Goal: Transaction & Acquisition: Purchase product/service

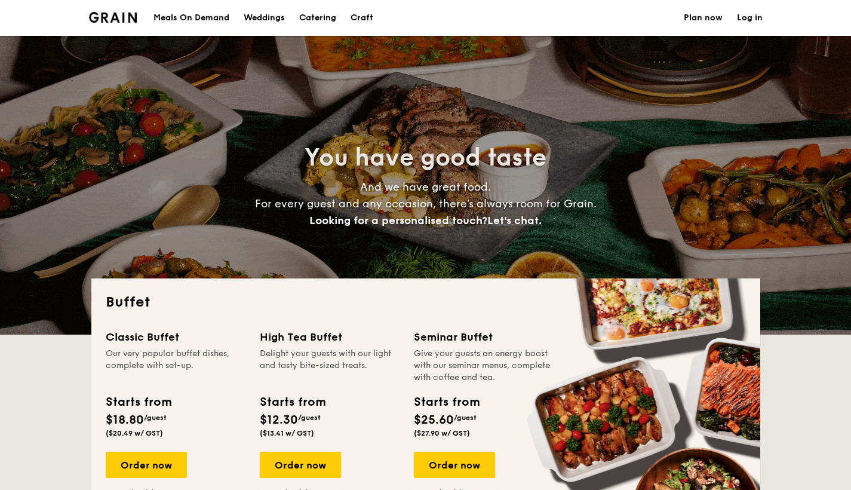
select select
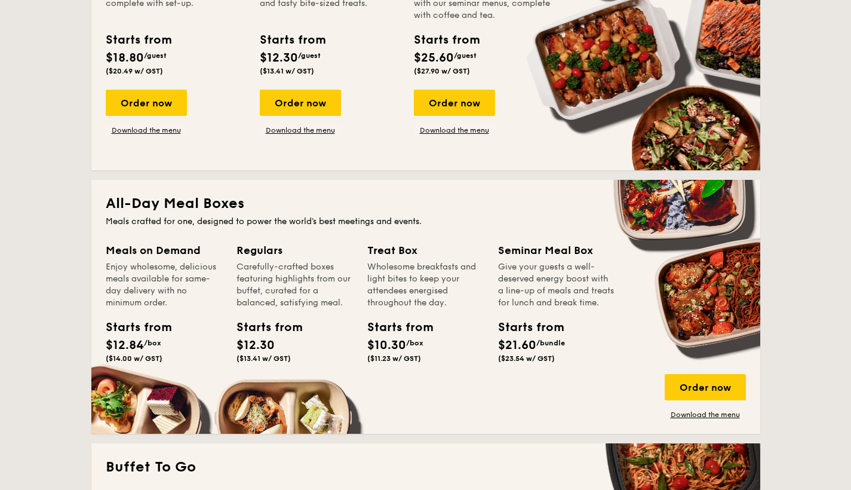
scroll to position [450, 0]
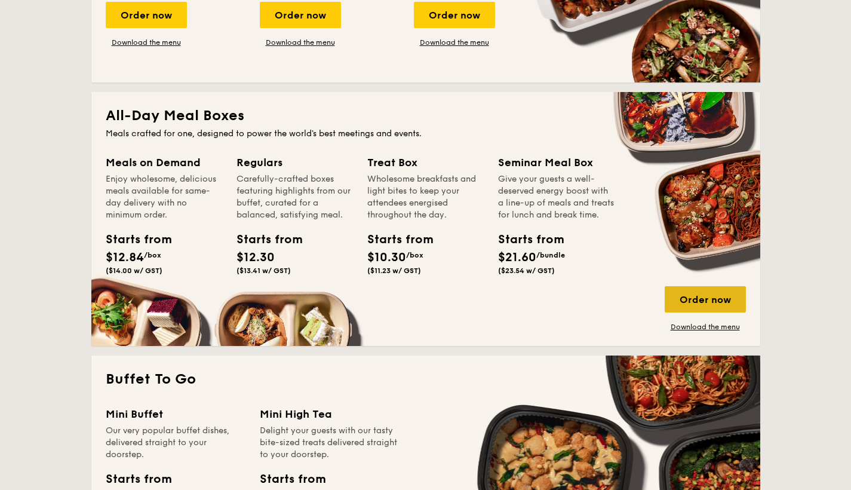
click at [701, 305] on div "Order now" at bounding box center [705, 299] width 81 height 26
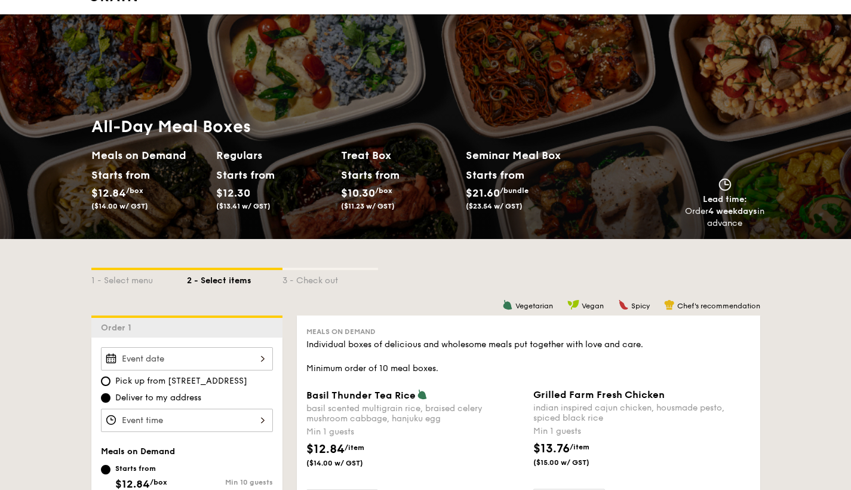
scroll to position [175, 0]
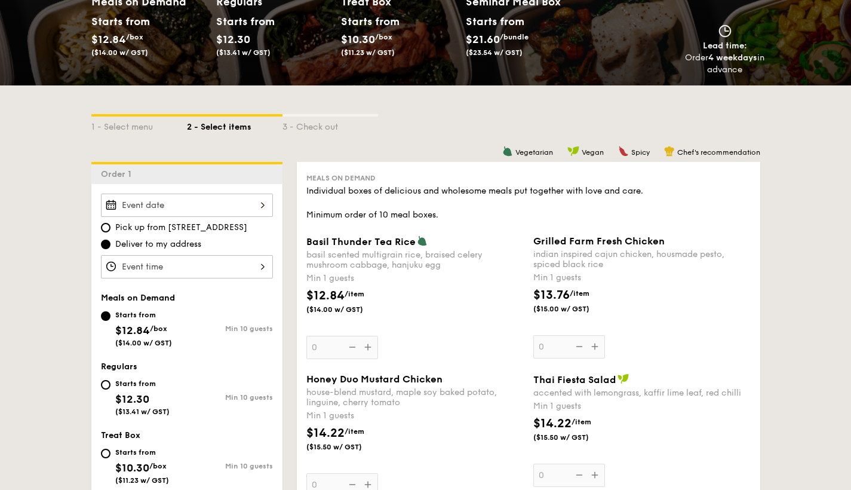
click at [223, 197] on div "2025 Sep [DATE] Tue Wed Thu Fri Sat Sun 1 2 3 4 5 6 7 8 9 10 11 12 13 14 15 16 …" at bounding box center [187, 204] width 172 height 23
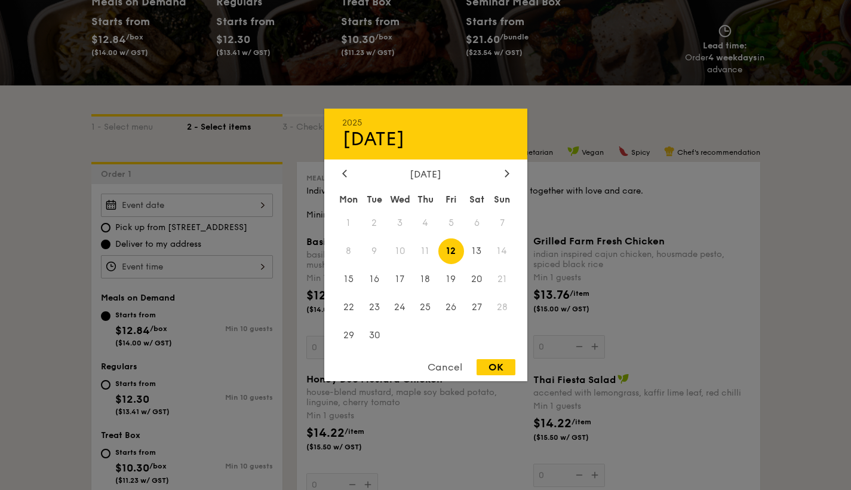
click at [450, 368] on div "Cancel" at bounding box center [445, 367] width 59 height 16
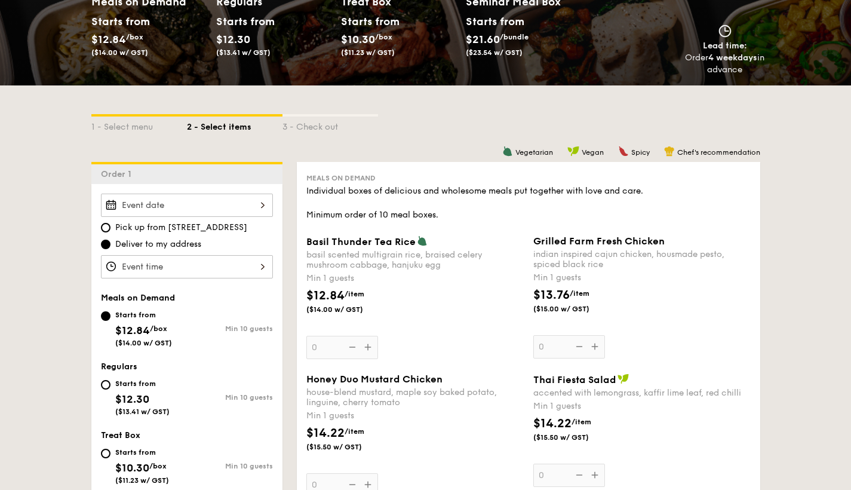
scroll to position [318, 0]
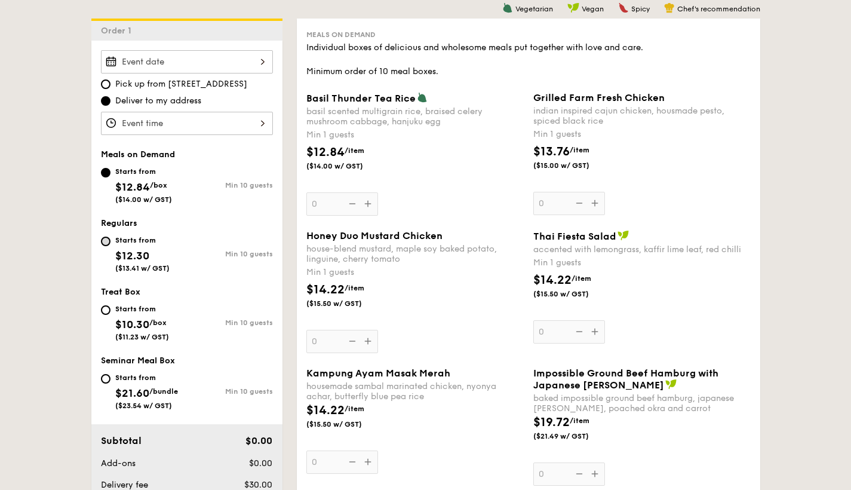
click at [103, 238] on input "Starts from $12.30 ($13.41 w/ GST) Min 10 guests" at bounding box center [106, 241] width 10 height 10
radio input "true"
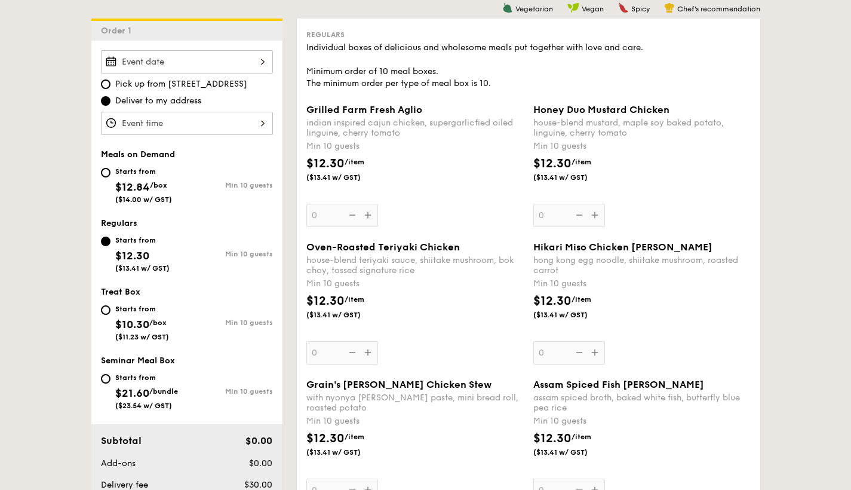
click at [159, 67] on div at bounding box center [187, 61] width 172 height 23
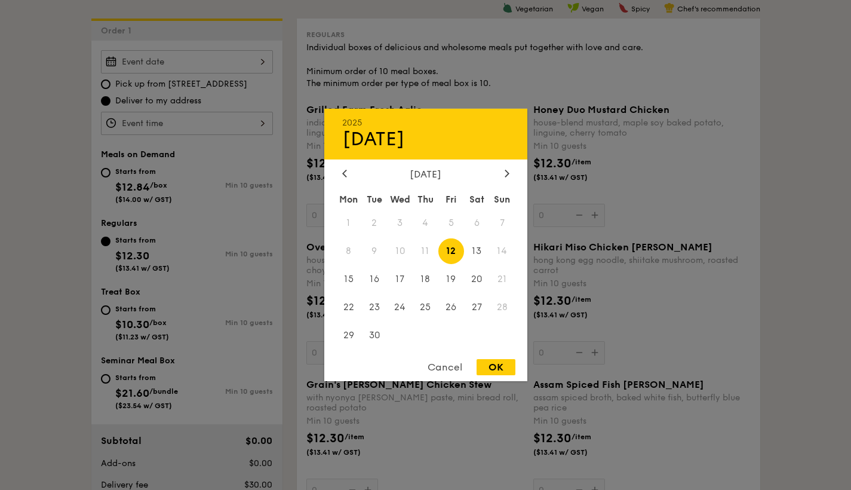
click at [105, 312] on div at bounding box center [425, 245] width 851 height 490
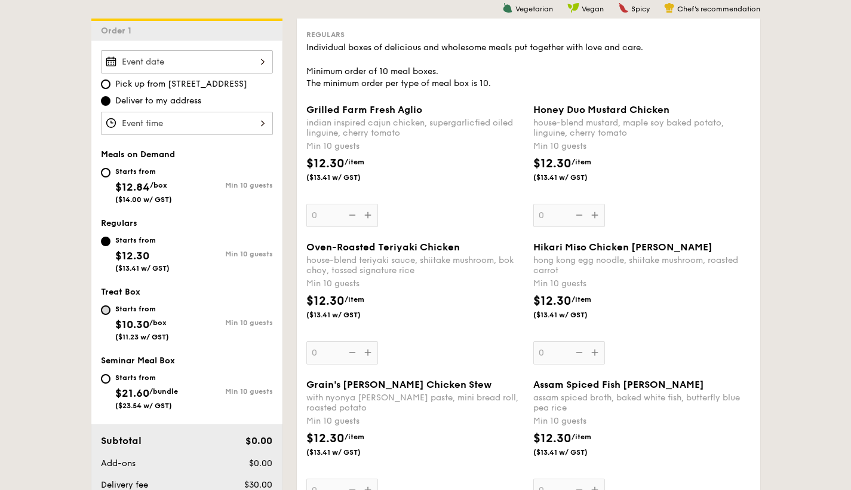
click at [106, 314] on input "Starts from $10.30 /box ($11.23 w/ GST) Min 10 guests" at bounding box center [106, 310] width 10 height 10
radio input "true"
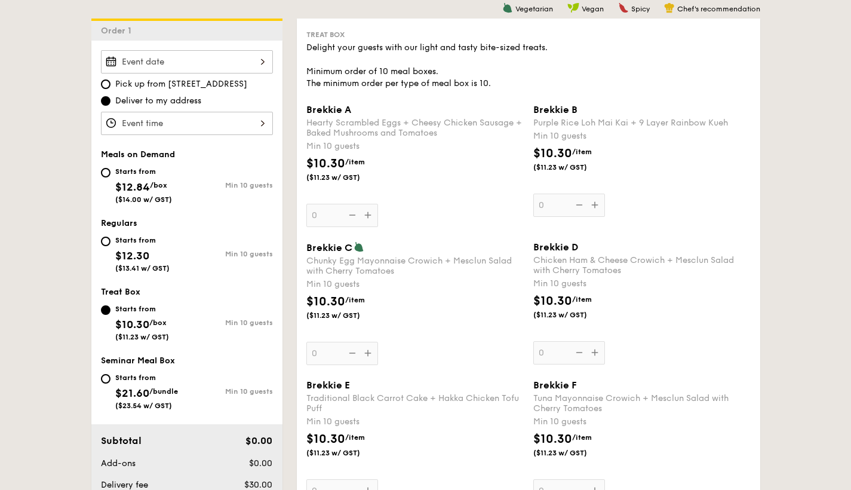
click at [137, 56] on div at bounding box center [187, 61] width 172 height 23
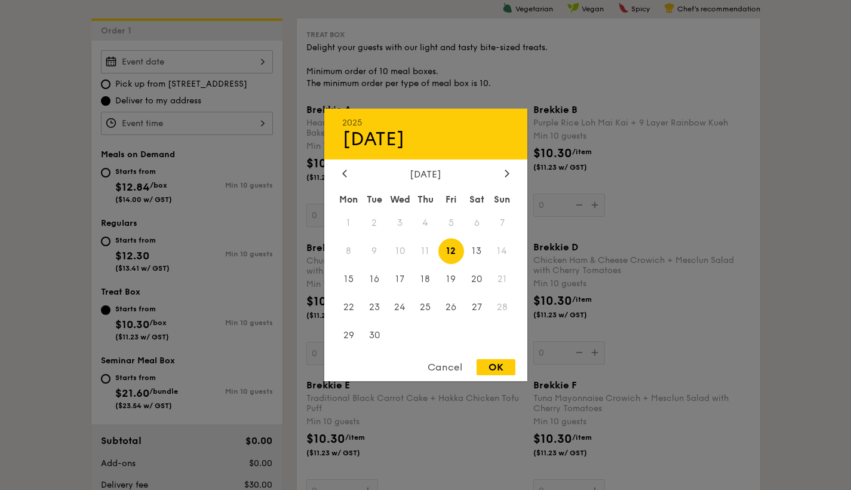
click at [103, 379] on div at bounding box center [425, 245] width 851 height 490
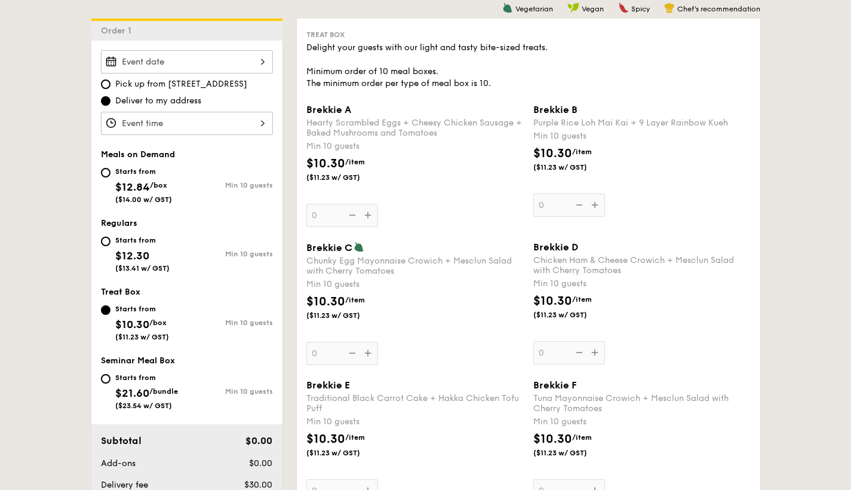
scroll to position [212, 0]
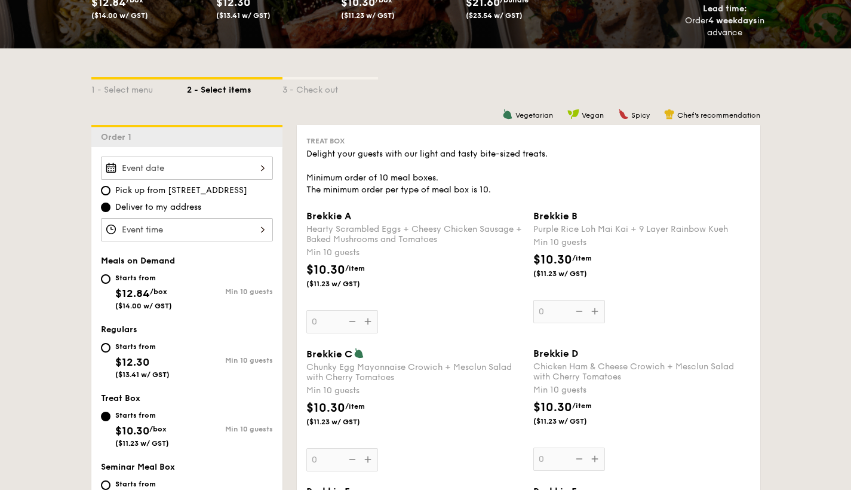
click at [115, 235] on div at bounding box center [187, 229] width 172 height 23
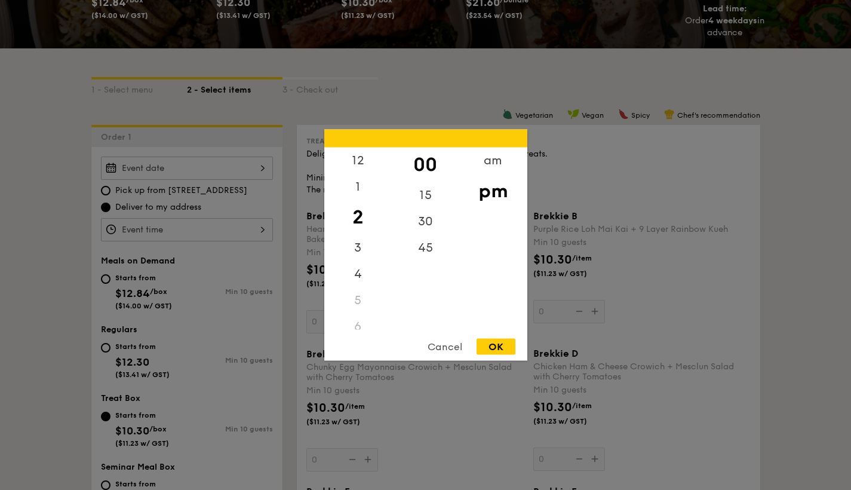
click at [126, 175] on div at bounding box center [425, 245] width 851 height 490
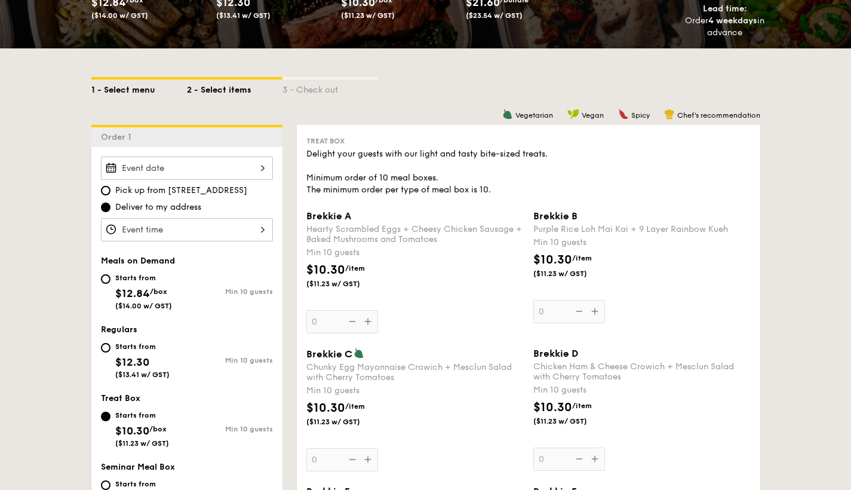
click at [119, 83] on div "1 - Select menu" at bounding box center [139, 87] width 96 height 17
select select
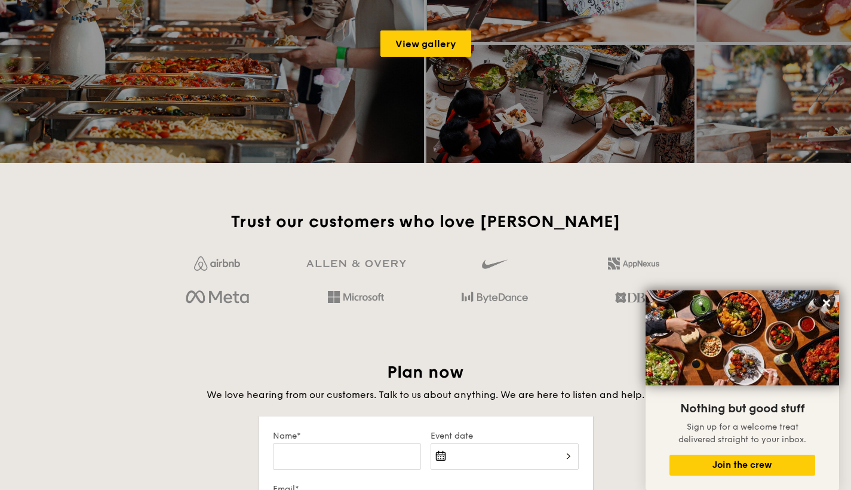
scroll to position [2261, 0]
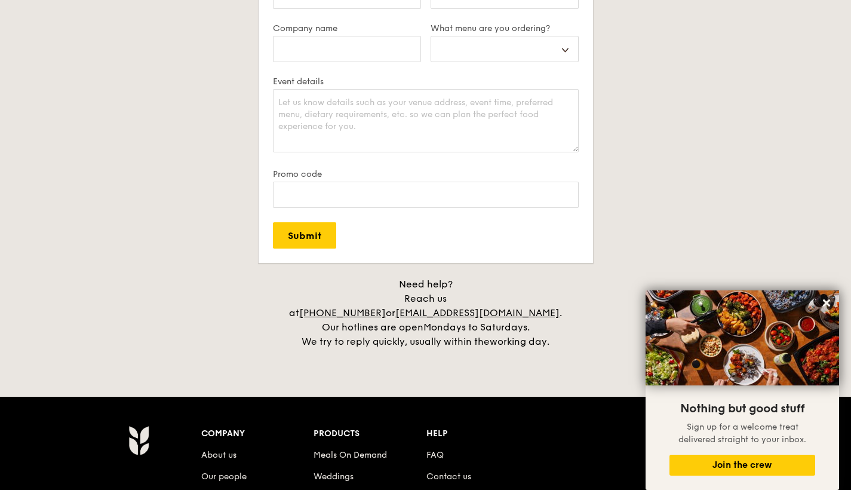
scroll to position [212, 0]
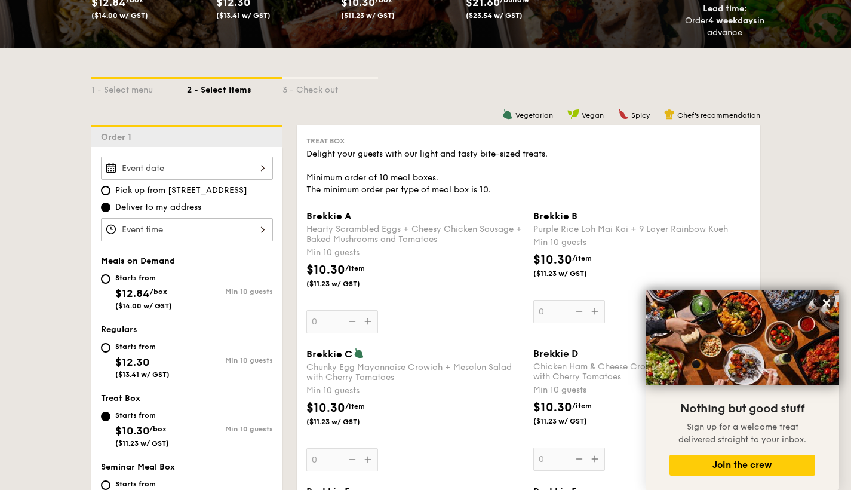
scroll to position [450, 0]
select select
